Goal: Find specific page/section: Find specific page/section

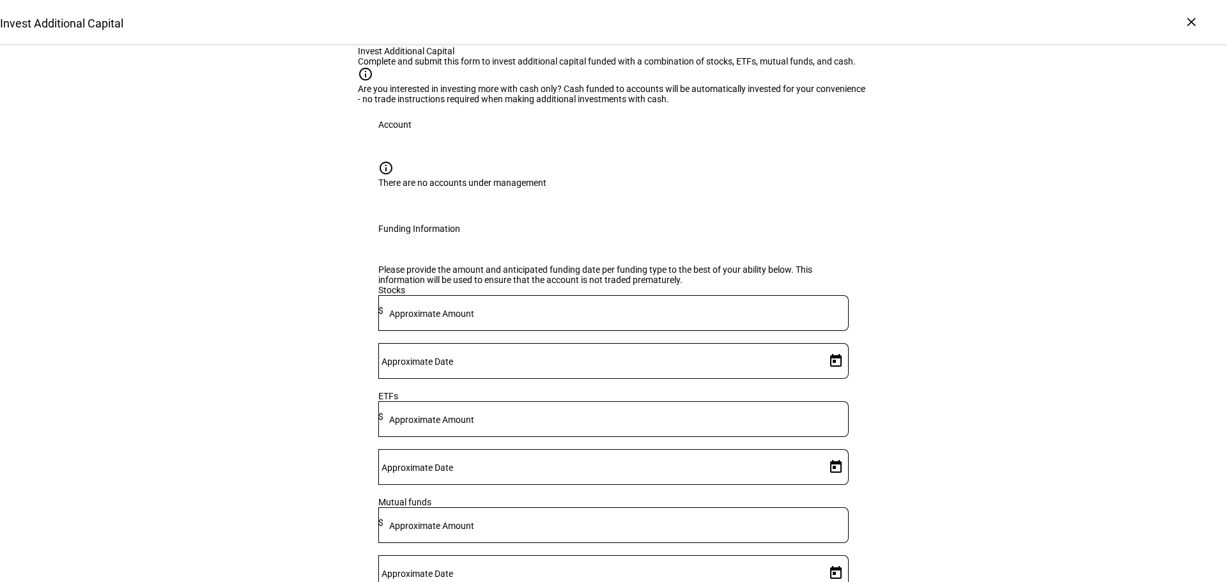
click at [676, 25] on div "Invest Additional Capital" at bounding box center [613, 23] width 1227 height 46
click at [123, 27] on div "Invest Additional Capital" at bounding box center [61, 23] width 123 height 13
click at [1198, 32] on div "Invest Additional Capital" at bounding box center [613, 23] width 1227 height 46
click at [1192, 22] on div "×" at bounding box center [1191, 22] width 20 height 20
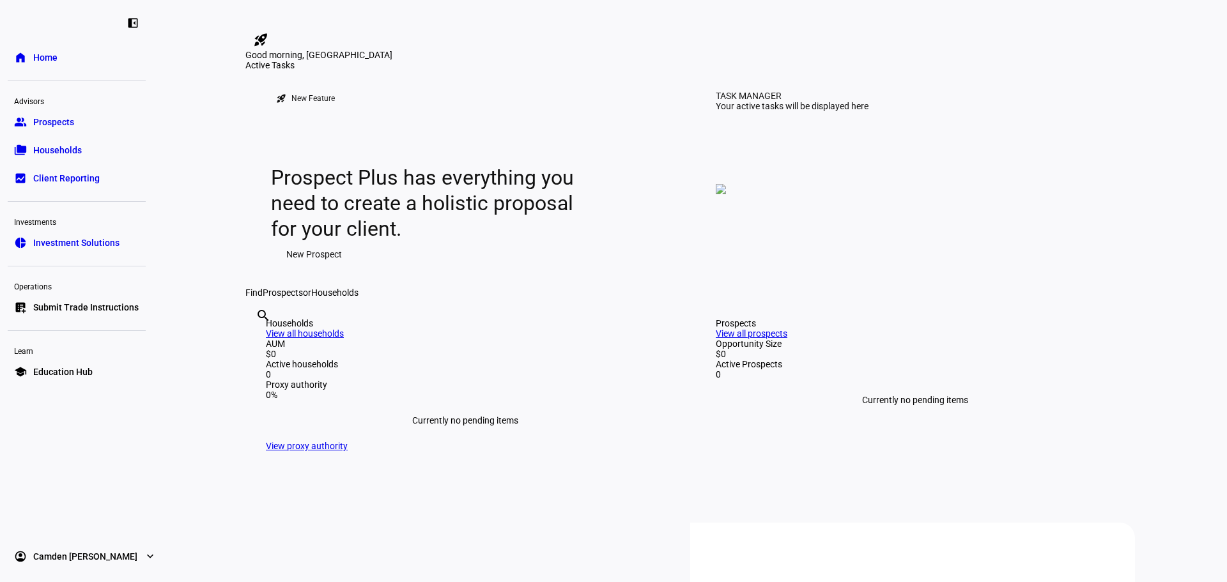
click at [63, 126] on span "Prospects" at bounding box center [53, 122] width 41 height 13
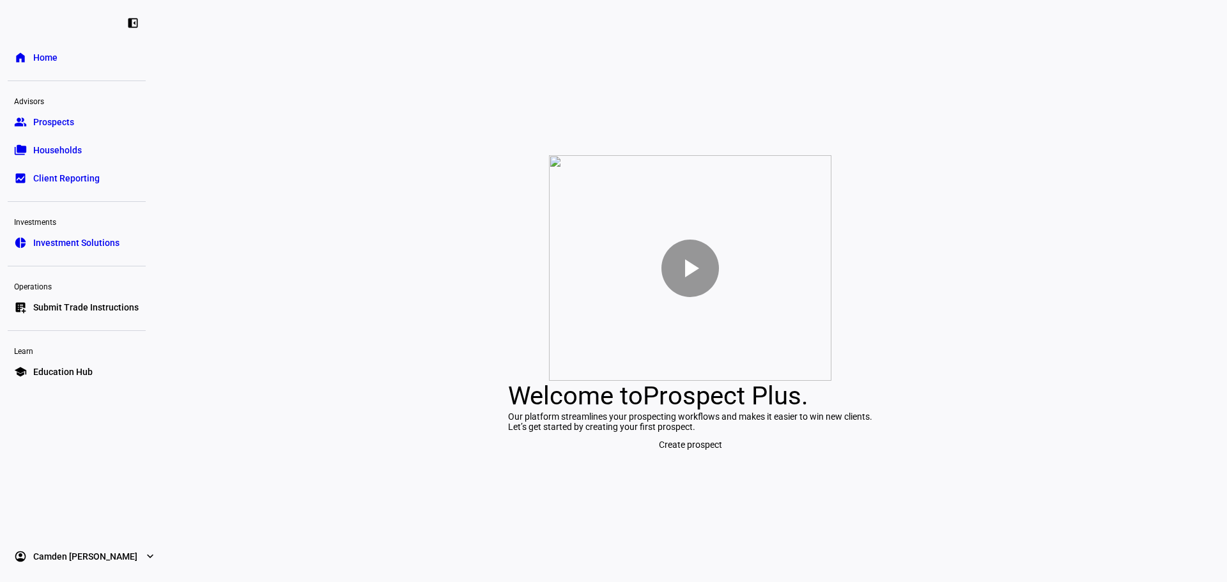
click at [61, 161] on link "folder_copy Households" at bounding box center [77, 150] width 138 height 26
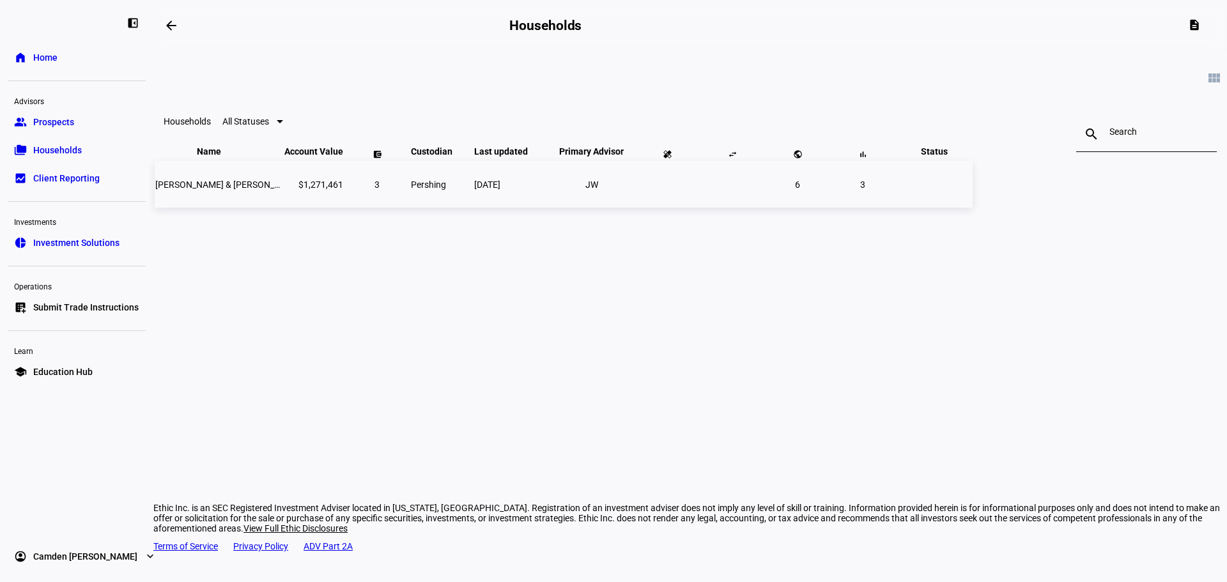
click at [415, 190] on span "Brian & Jessica Ann Brian Stegall Jessica Ann Berta" at bounding box center [298, 185] width 287 height 10
